Goal: Transaction & Acquisition: Purchase product/service

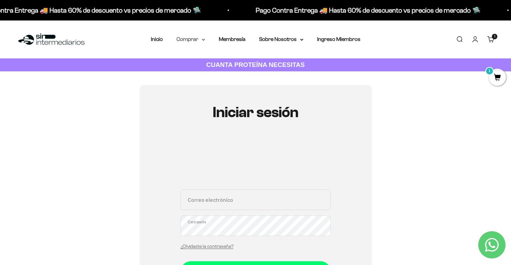
click at [196, 39] on summary "Comprar" at bounding box center [190, 39] width 29 height 9
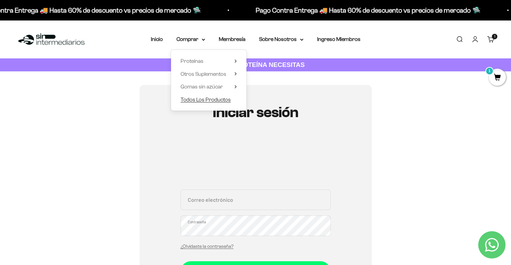
click at [204, 99] on span "Todos Los Productos" at bounding box center [205, 100] width 50 height 6
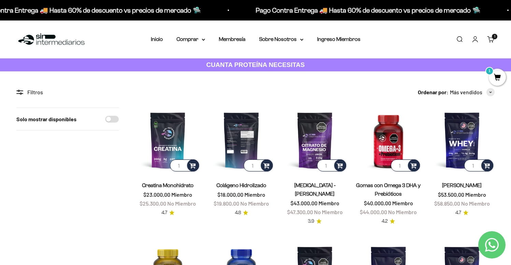
click at [231, 123] on img at bounding box center [240, 139] width 65 height 65
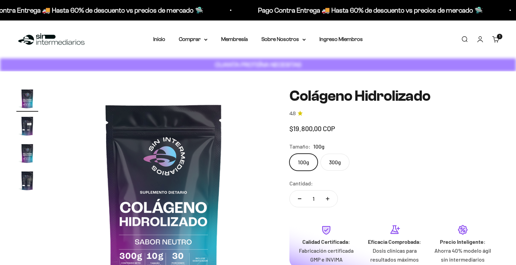
click at [241, 139] on img at bounding box center [164, 197] width 218 height 218
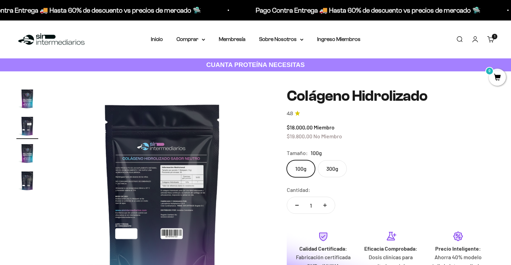
scroll to position [0, 224]
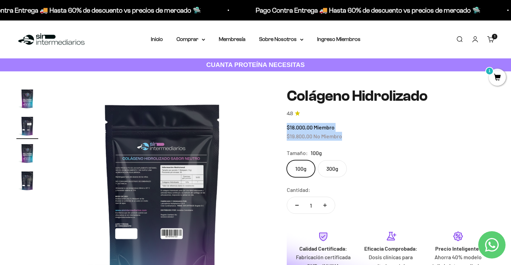
drag, startPoint x: 288, startPoint y: 129, endPoint x: 343, endPoint y: 138, distance: 56.5
click at [343, 138] on div "$18.000,00 Miembro $19.800,00 No Miembro" at bounding box center [390, 131] width 208 height 17
copy div "$18.000,00 Miembro $19.800,00 No Miembro"
